Goal: Information Seeking & Learning: Learn about a topic

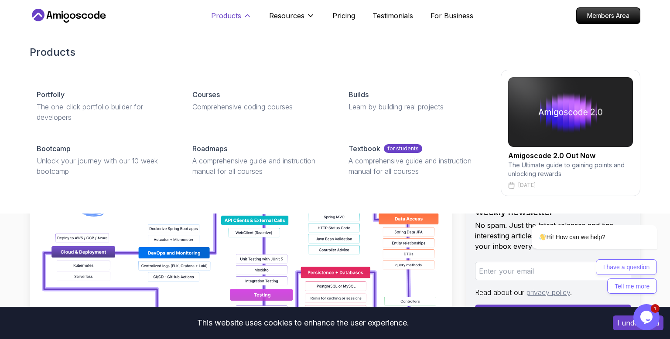
click at [219, 15] on p "Products" at bounding box center [226, 15] width 30 height 10
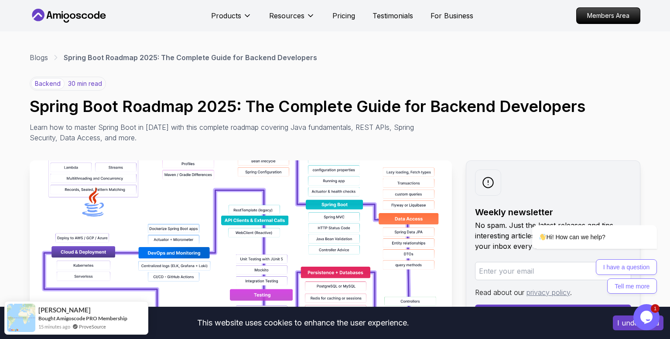
click at [69, 17] on icon at bounding box center [69, 16] width 78 height 14
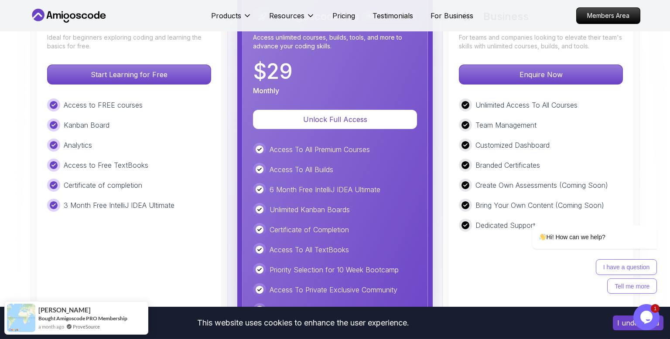
scroll to position [2085, 0]
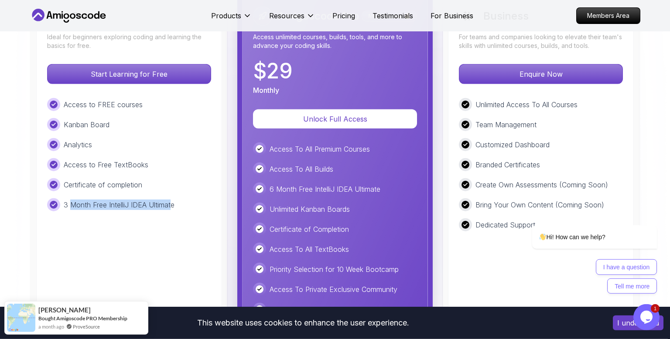
drag, startPoint x: 71, startPoint y: 167, endPoint x: 173, endPoint y: 174, distance: 102.2
click at [173, 198] on div "3 Month Free IntelliJ IDEA Ultimate" at bounding box center [129, 204] width 164 height 13
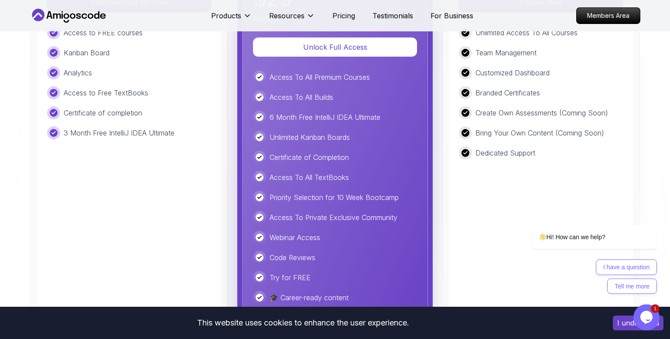
scroll to position [1978, 0]
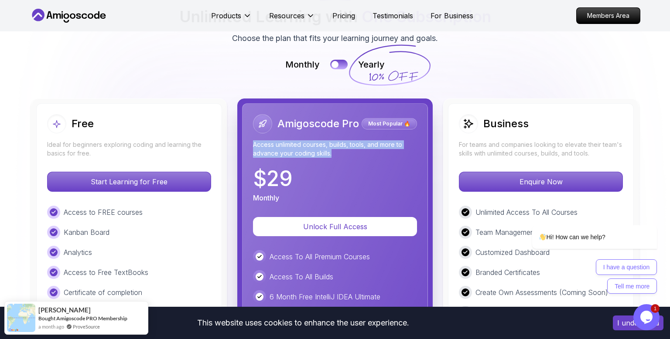
drag, startPoint x: 251, startPoint y: 107, endPoint x: 349, endPoint y: 117, distance: 98.2
click at [349, 117] on div "Amigoscode Pro Most Popular 🔥 Access unlimited courses, builds, tools, and more…" at bounding box center [335, 309] width 186 height 412
click at [349, 140] on p "Access unlimited courses, builds, tools, and more to advance your coding skills." at bounding box center [335, 148] width 164 height 17
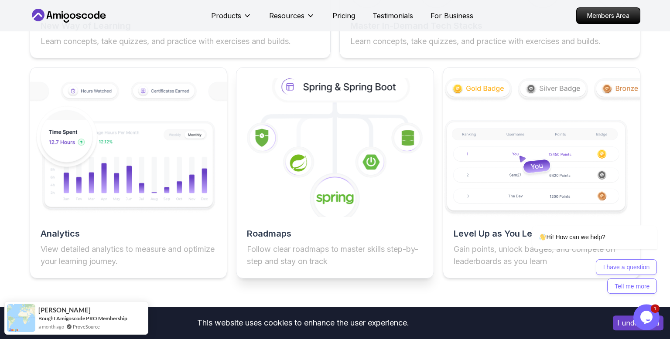
scroll to position [1563, 0]
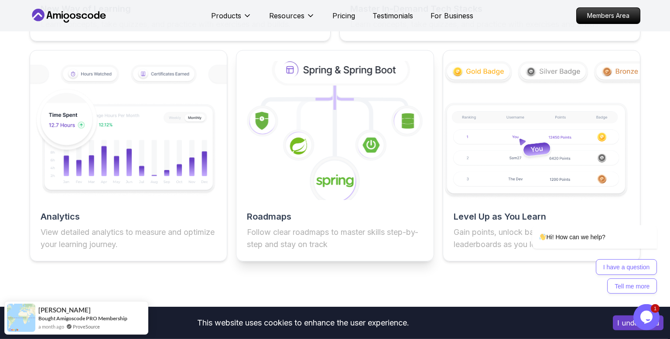
click at [279, 223] on h2 "Roadmaps" at bounding box center [335, 217] width 176 height 12
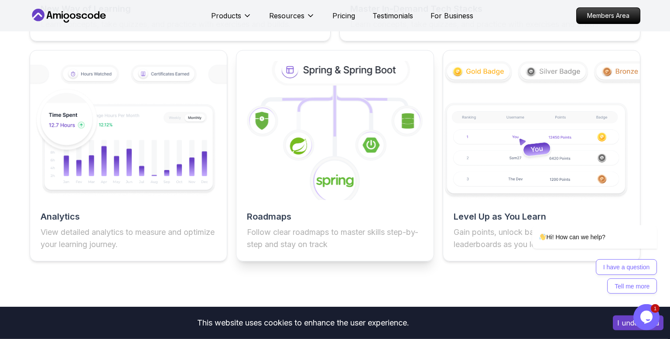
click at [320, 98] on icon at bounding box center [308, 92] width 53 height 14
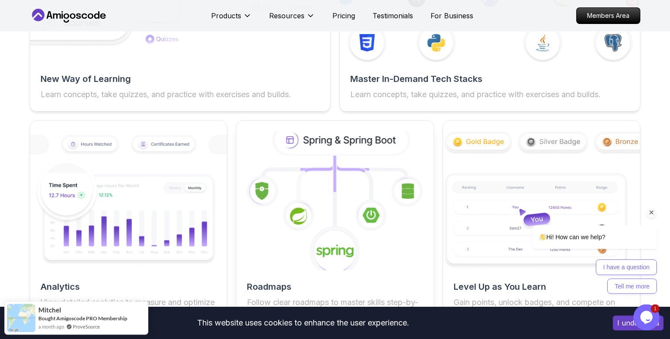
scroll to position [1573, 0]
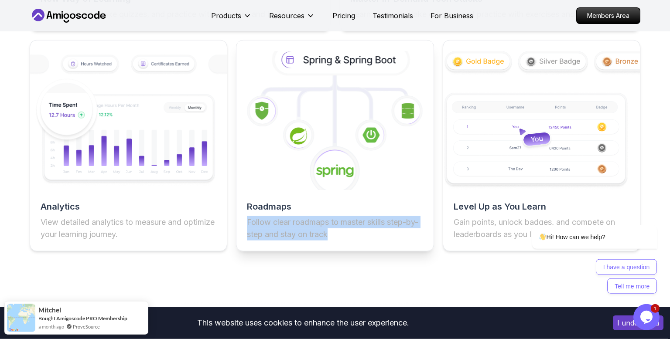
drag, startPoint x: 248, startPoint y: 228, endPoint x: 361, endPoint y: 249, distance: 114.8
click at [361, 249] on div "Roadmaps Follow clear roadmaps to master skills step-by-step and stay on track" at bounding box center [335, 146] width 198 height 212
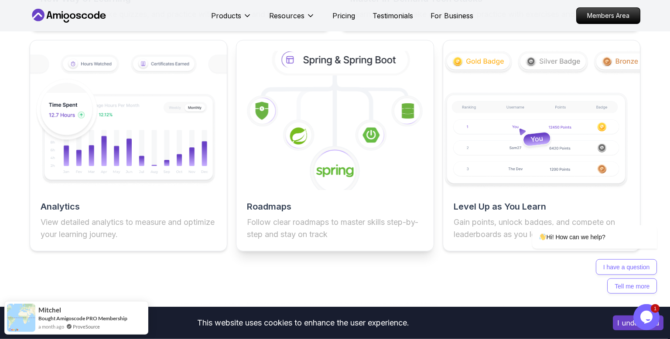
click at [361, 251] on div "Roadmaps Follow clear roadmaps to master skills step-by-step and stay on track" at bounding box center [335, 146] width 198 height 212
click at [326, 160] on icon at bounding box center [334, 171] width 51 height 51
click at [296, 122] on icon at bounding box center [335, 120] width 216 height 153
click at [317, 72] on icon at bounding box center [341, 59] width 133 height 28
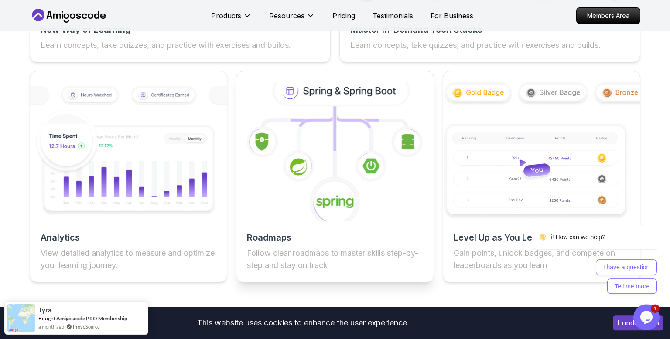
scroll to position [1541, 0]
click at [259, 240] on h2 "Roadmaps" at bounding box center [335, 238] width 176 height 12
click at [290, 97] on icon at bounding box center [341, 91] width 133 height 28
click at [331, 99] on icon at bounding box center [341, 91] width 133 height 28
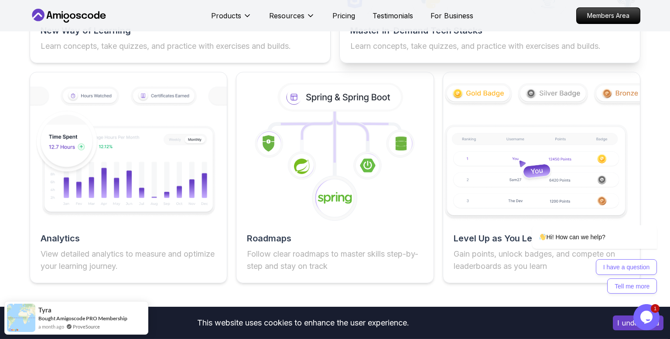
scroll to position [1418, 0]
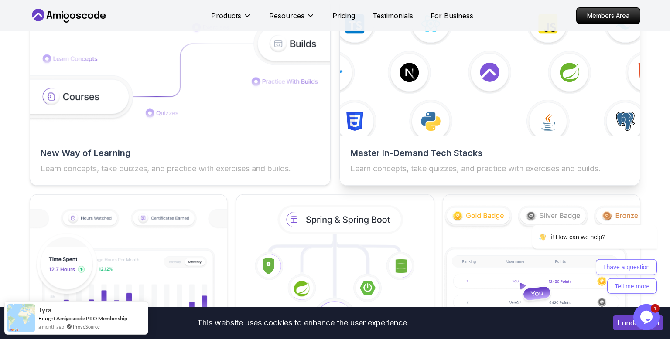
click at [381, 126] on img at bounding box center [490, 72] width 330 height 140
click at [453, 159] on h2 "Master In-Demand Tech Stacks" at bounding box center [489, 153] width 279 height 12
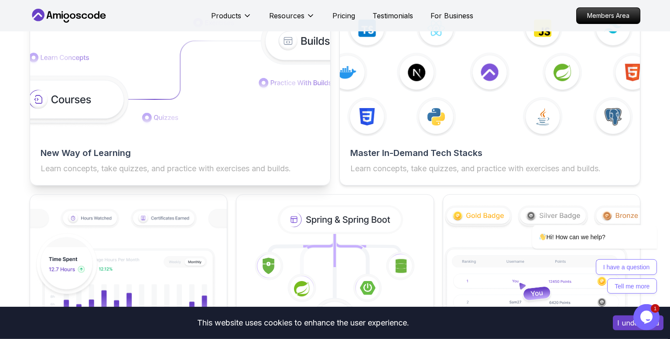
click at [102, 159] on h2 "New Way of Learning" at bounding box center [180, 153] width 279 height 12
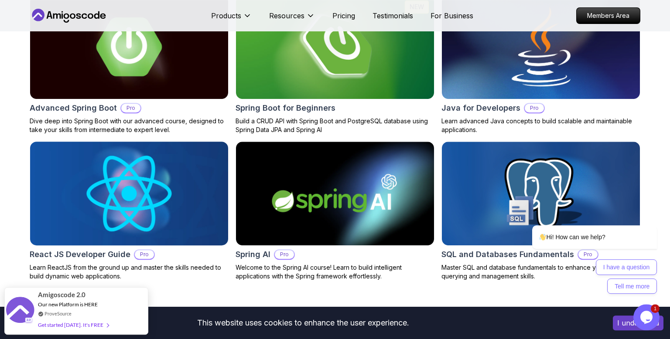
scroll to position [980, 0]
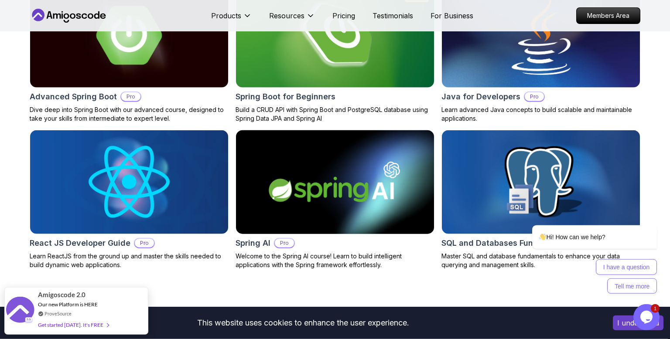
click at [254, 249] on h2 "Spring AI" at bounding box center [252, 243] width 35 height 12
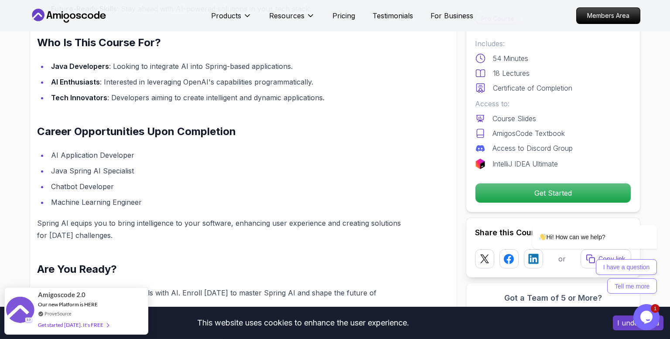
scroll to position [764, 0]
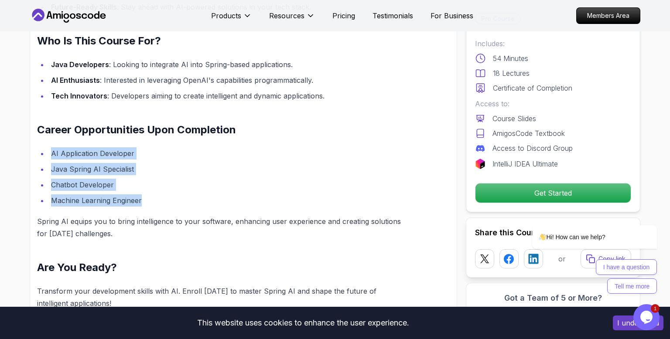
drag, startPoint x: 50, startPoint y: 153, endPoint x: 162, endPoint y: 211, distance: 126.6
click at [161, 211] on div "Harness AI Power with Spring AI: Your Gateway to Intelligent Applications Unloc…" at bounding box center [222, 67] width 371 height 485
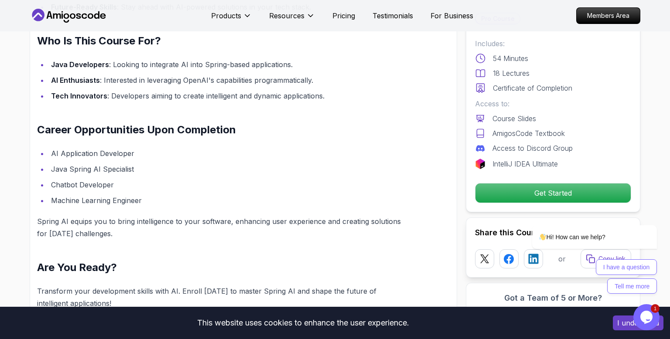
click at [167, 209] on div "Harness AI Power with Spring AI: Your Gateway to Intelligent Applications Unloc…" at bounding box center [222, 67] width 371 height 485
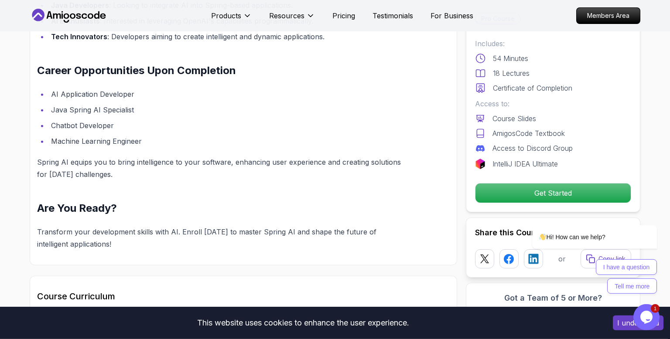
scroll to position [821, 0]
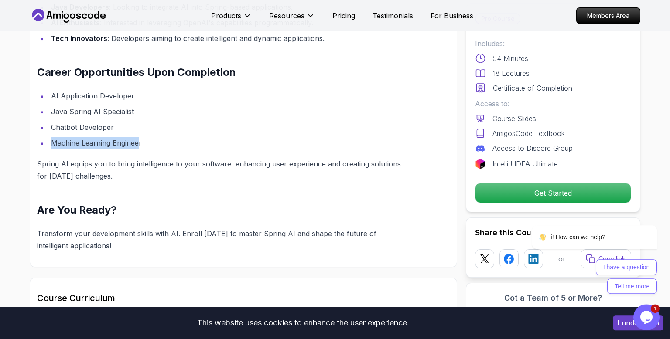
drag, startPoint x: 50, startPoint y: 145, endPoint x: 139, endPoint y: 145, distance: 88.9
click at [139, 145] on li "Machine Learning Engineer" at bounding box center [228, 143] width 360 height 12
